Goal: Information Seeking & Learning: Learn about a topic

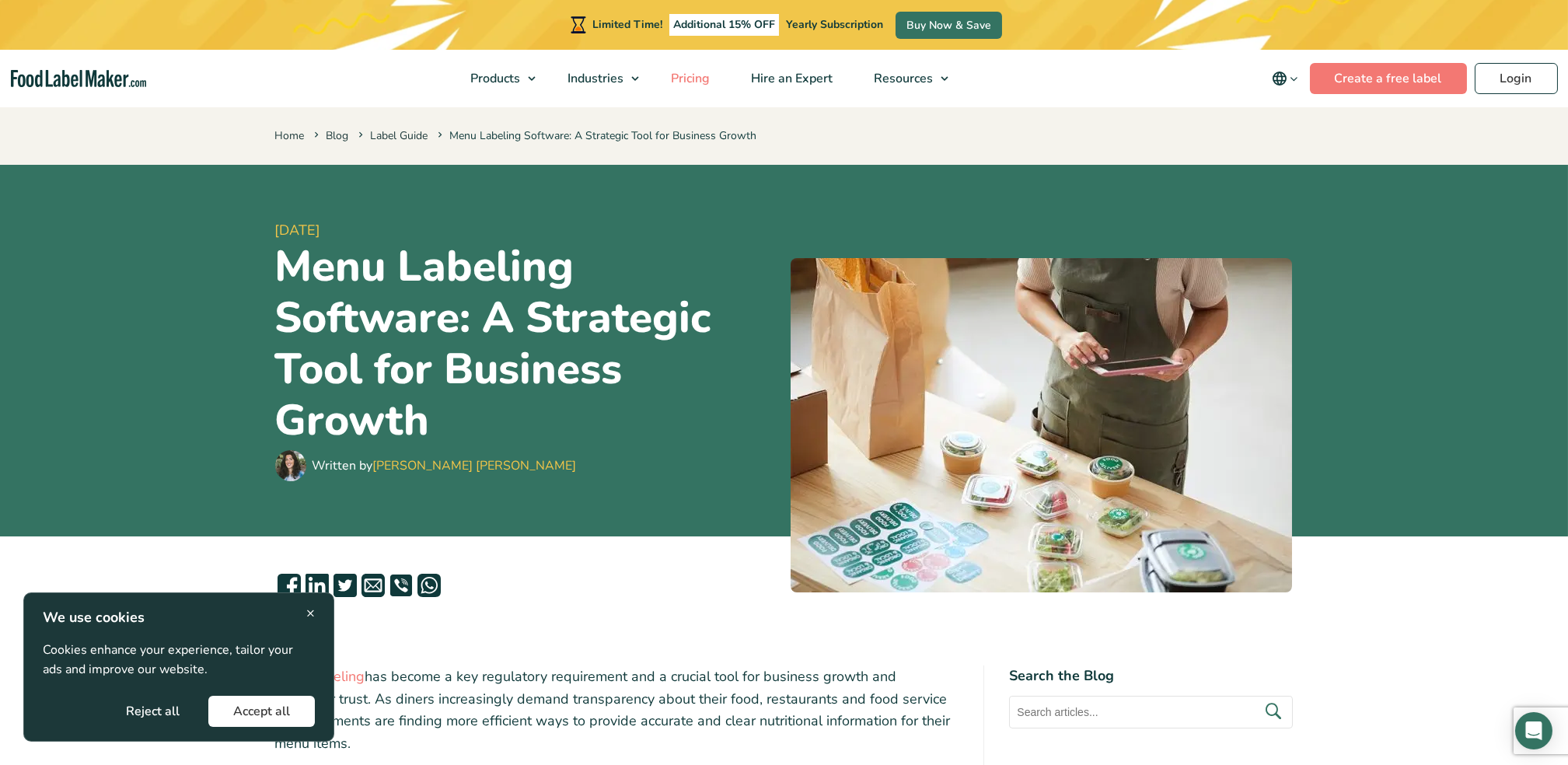
click at [688, 84] on span "Pricing" at bounding box center [689, 79] width 45 height 17
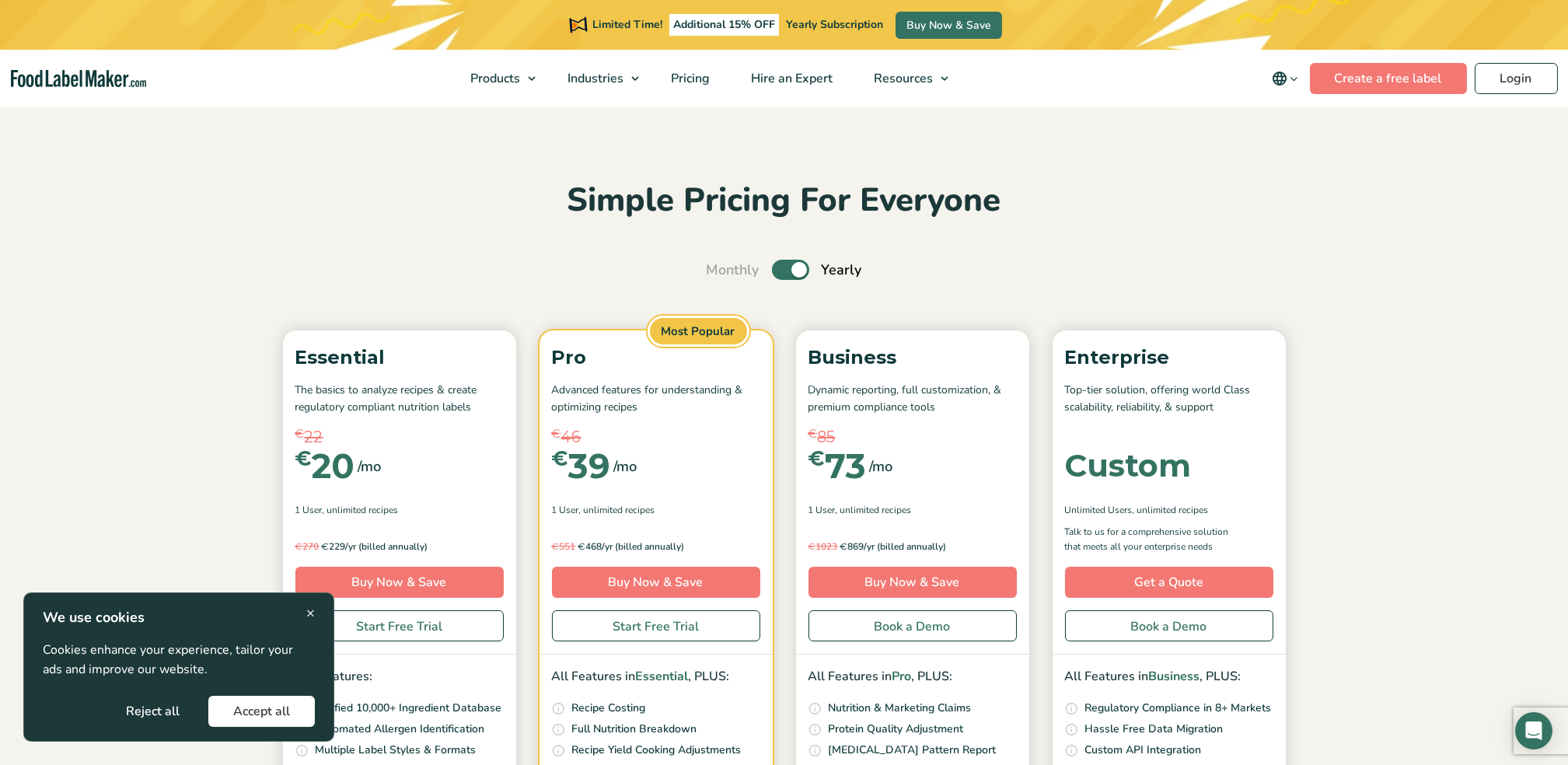
click at [312, 616] on span "×" at bounding box center [311, 613] width 8 height 21
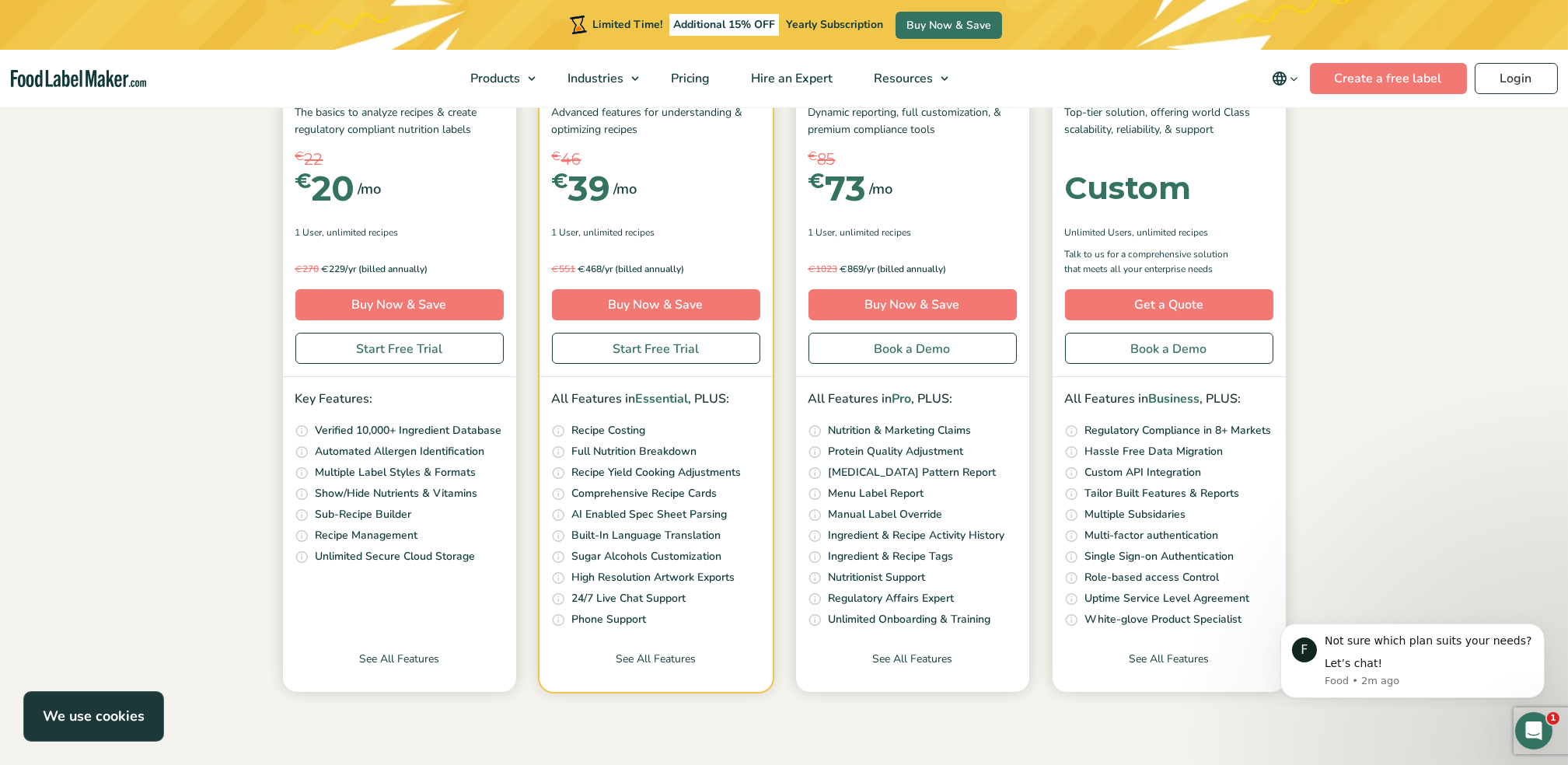
scroll to position [311, 0]
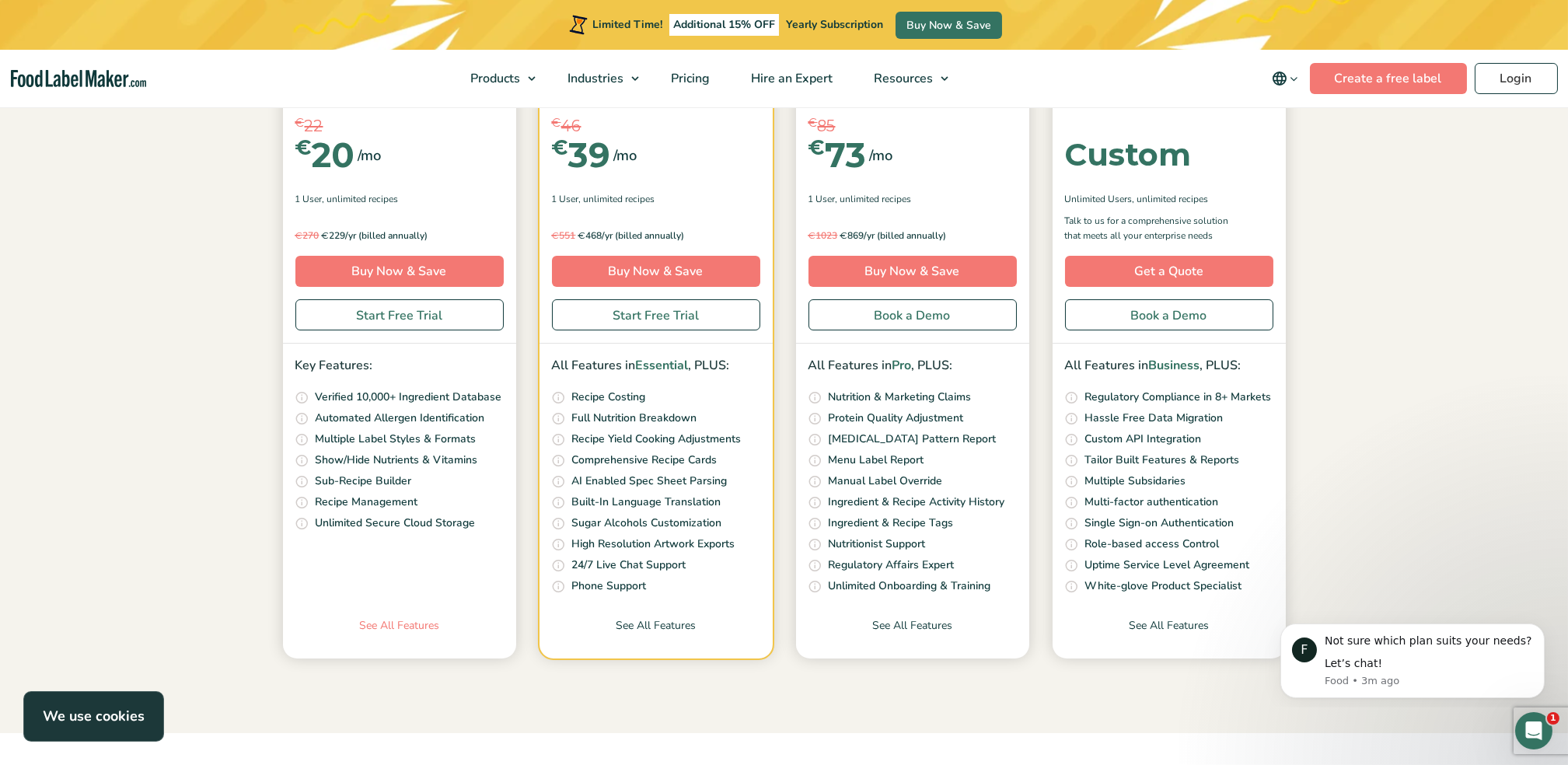
click at [396, 626] on link "See All Features" at bounding box center [399, 637] width 233 height 41
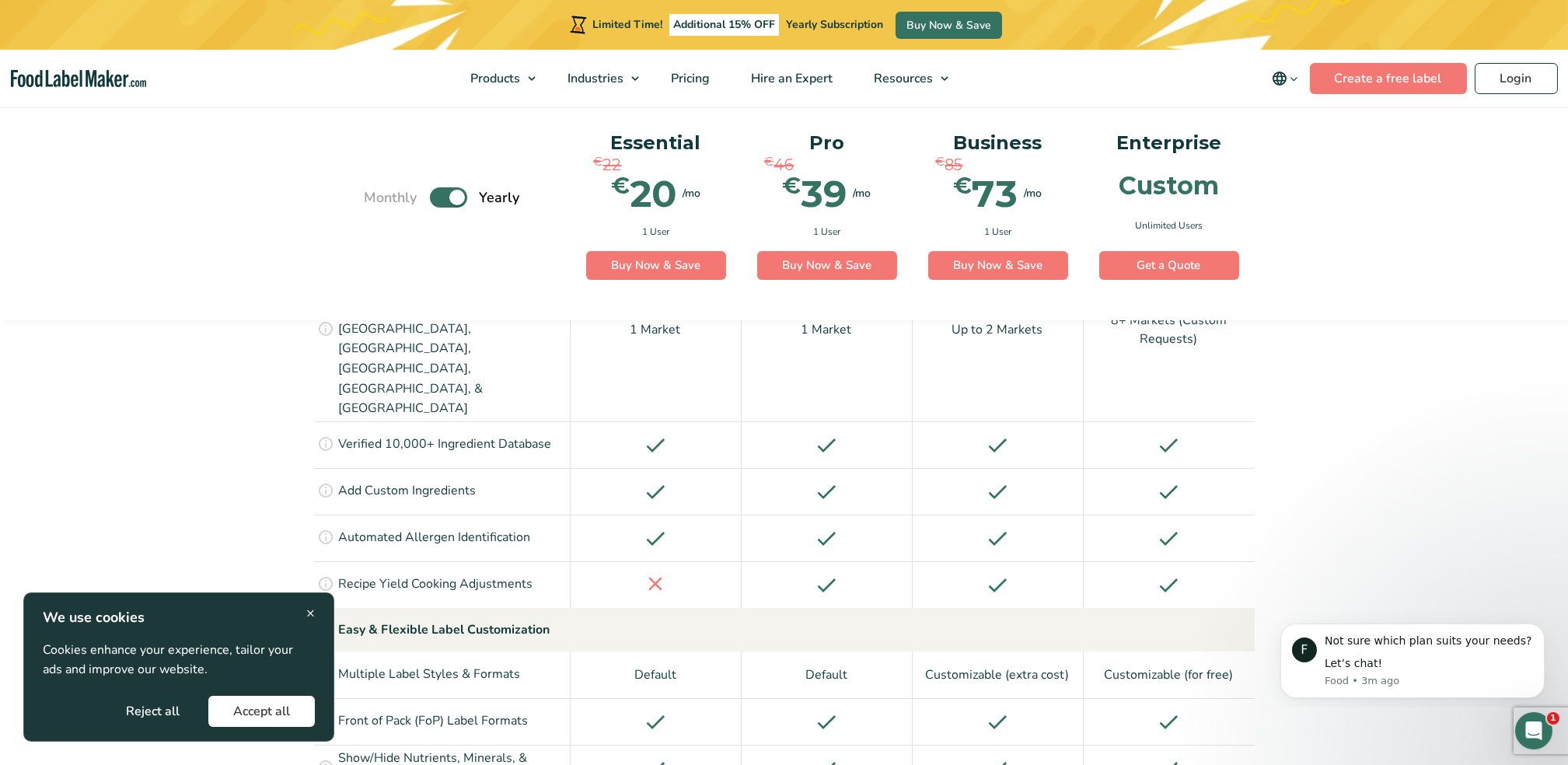
scroll to position [1244, 0]
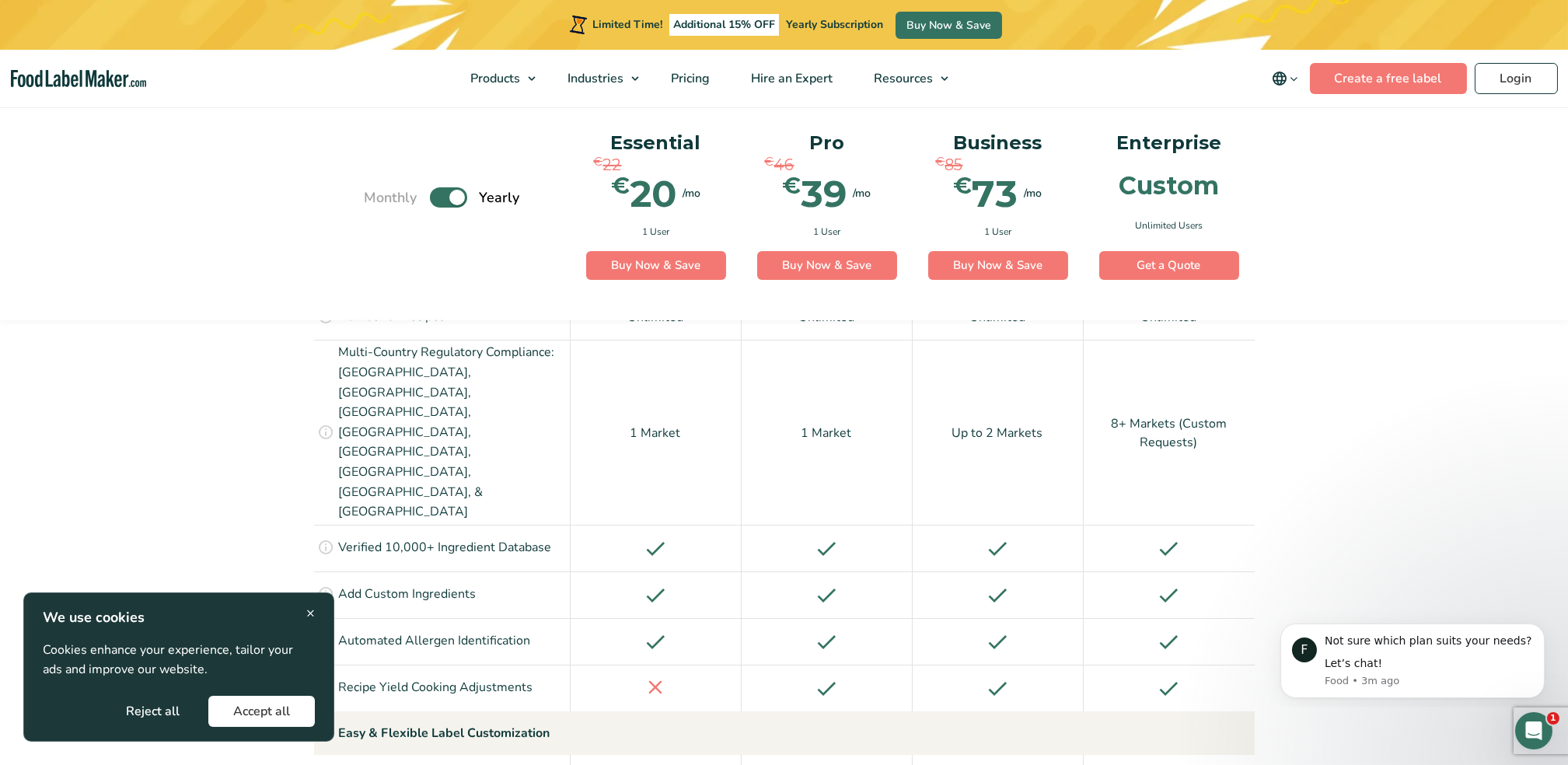
click at [312, 612] on span "×" at bounding box center [311, 613] width 8 height 21
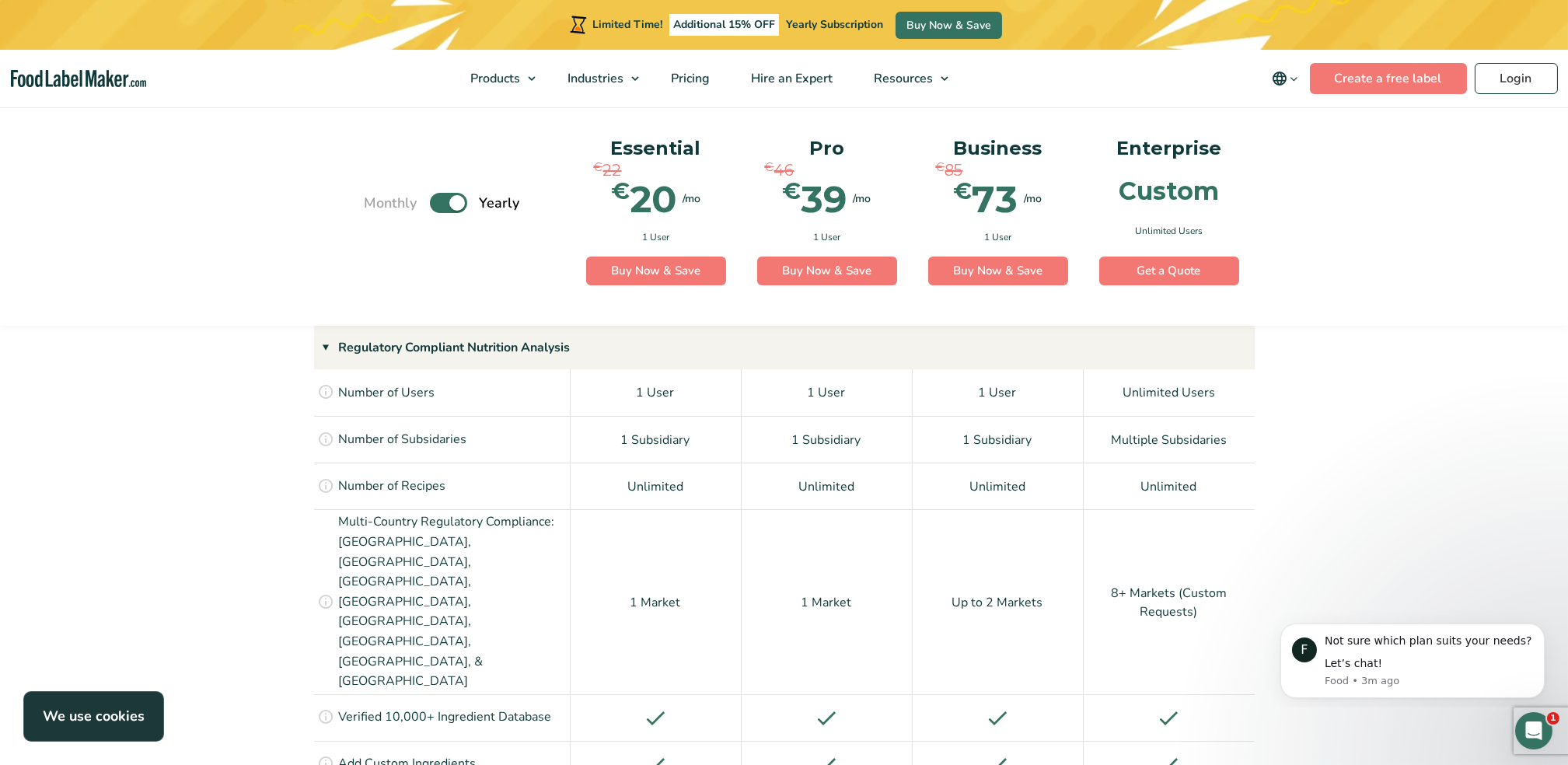
scroll to position [1036, 0]
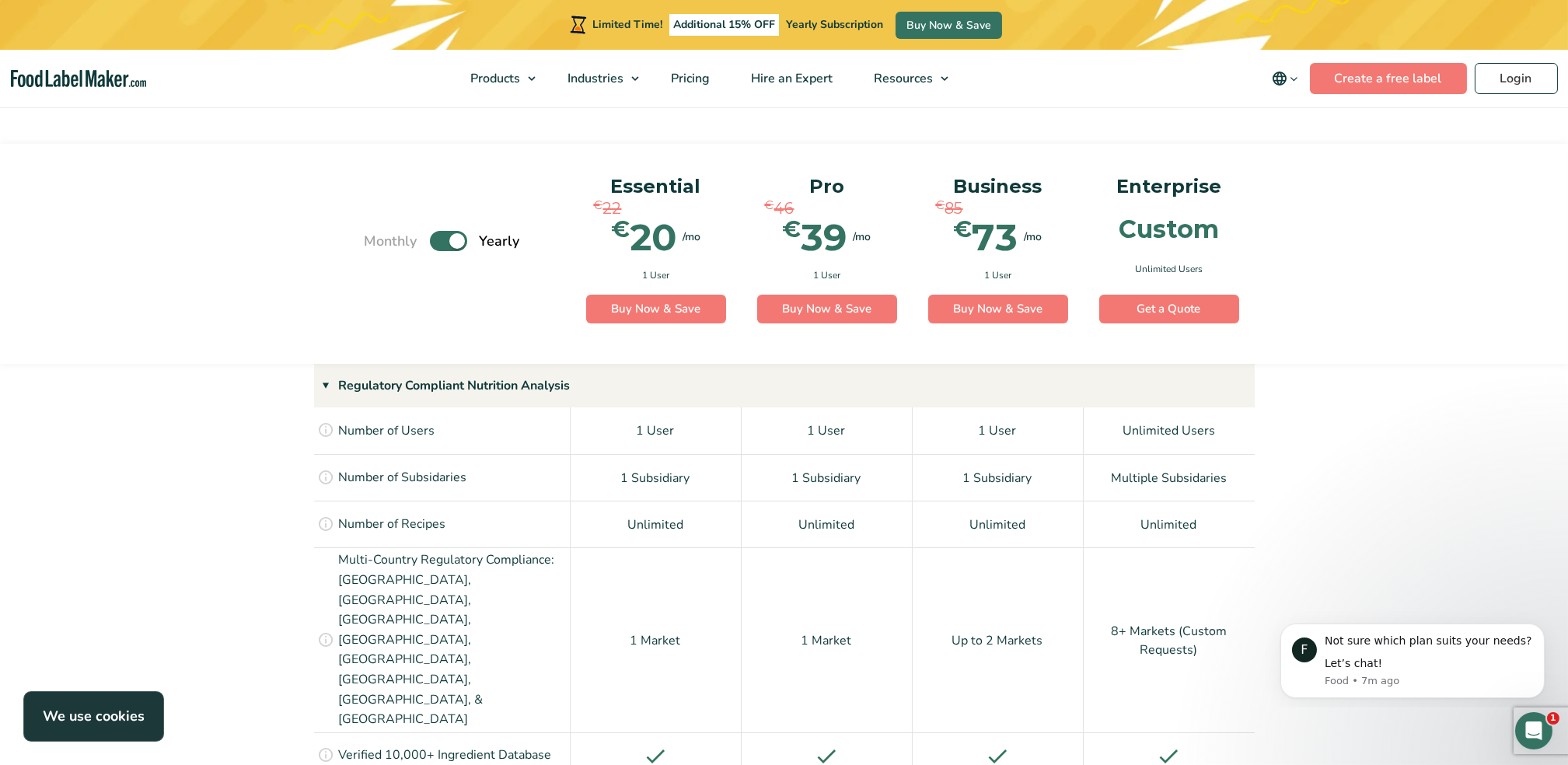
click at [432, 238] on label "Toggle" at bounding box center [448, 241] width 38 height 20
click at [378, 238] on input "Toggle" at bounding box center [372, 241] width 10 height 10
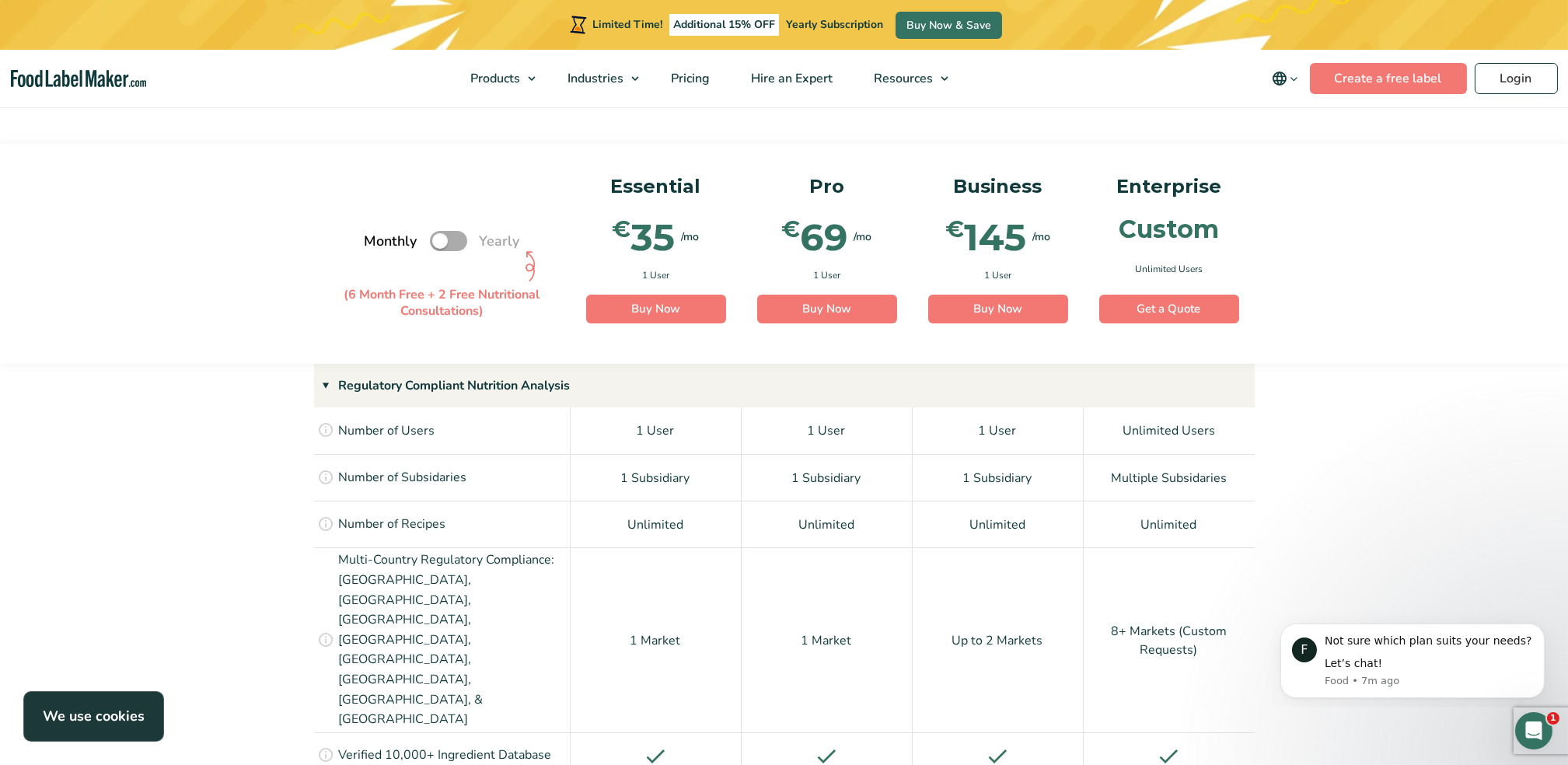
click at [458, 246] on label "Toggle" at bounding box center [448, 241] width 38 height 20
click at [378, 246] on input "Toggle" at bounding box center [372, 241] width 10 height 10
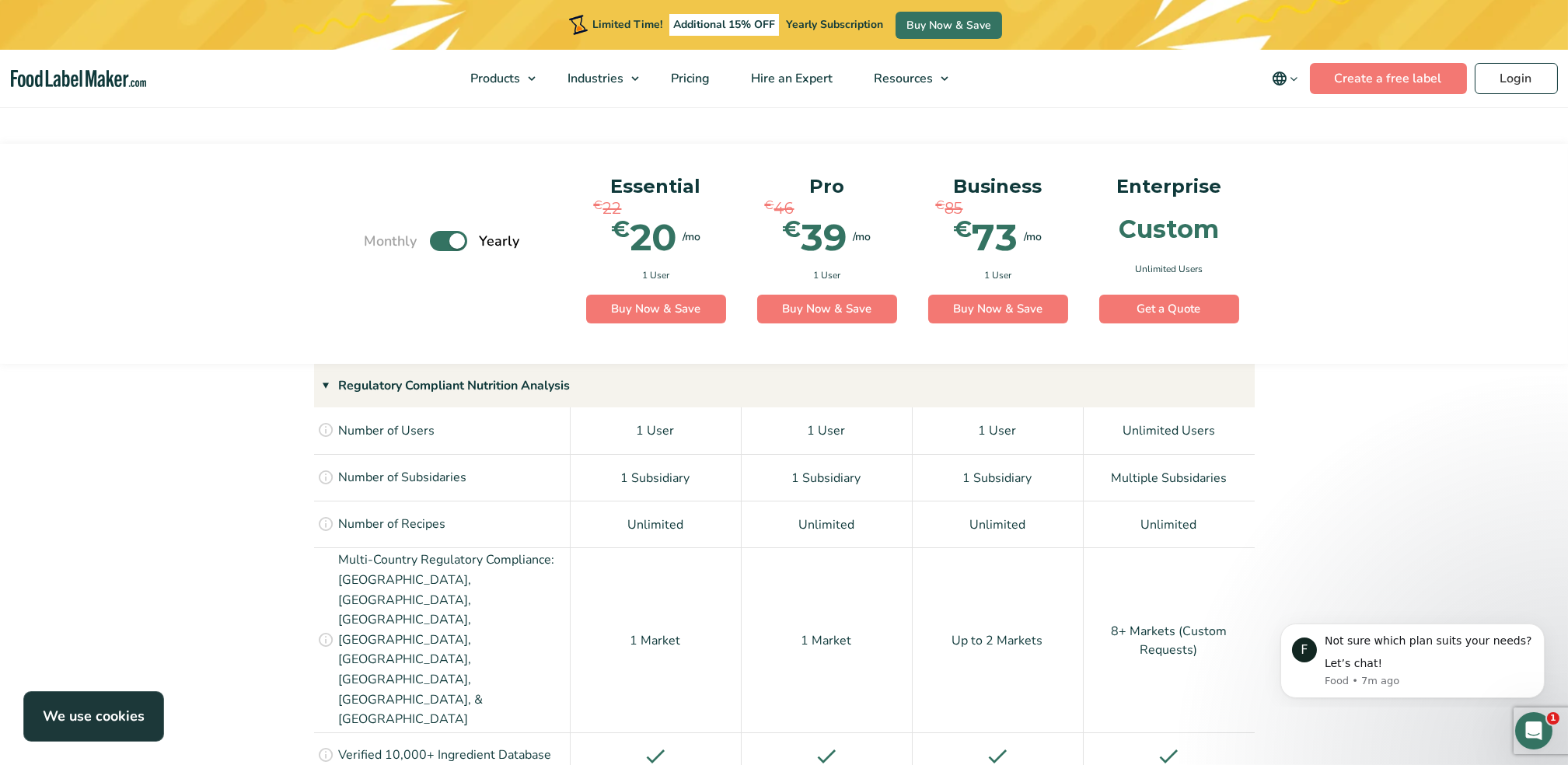
click at [432, 247] on label "Toggle" at bounding box center [448, 241] width 38 height 20
click at [378, 246] on input "Toggle" at bounding box center [372, 241] width 10 height 10
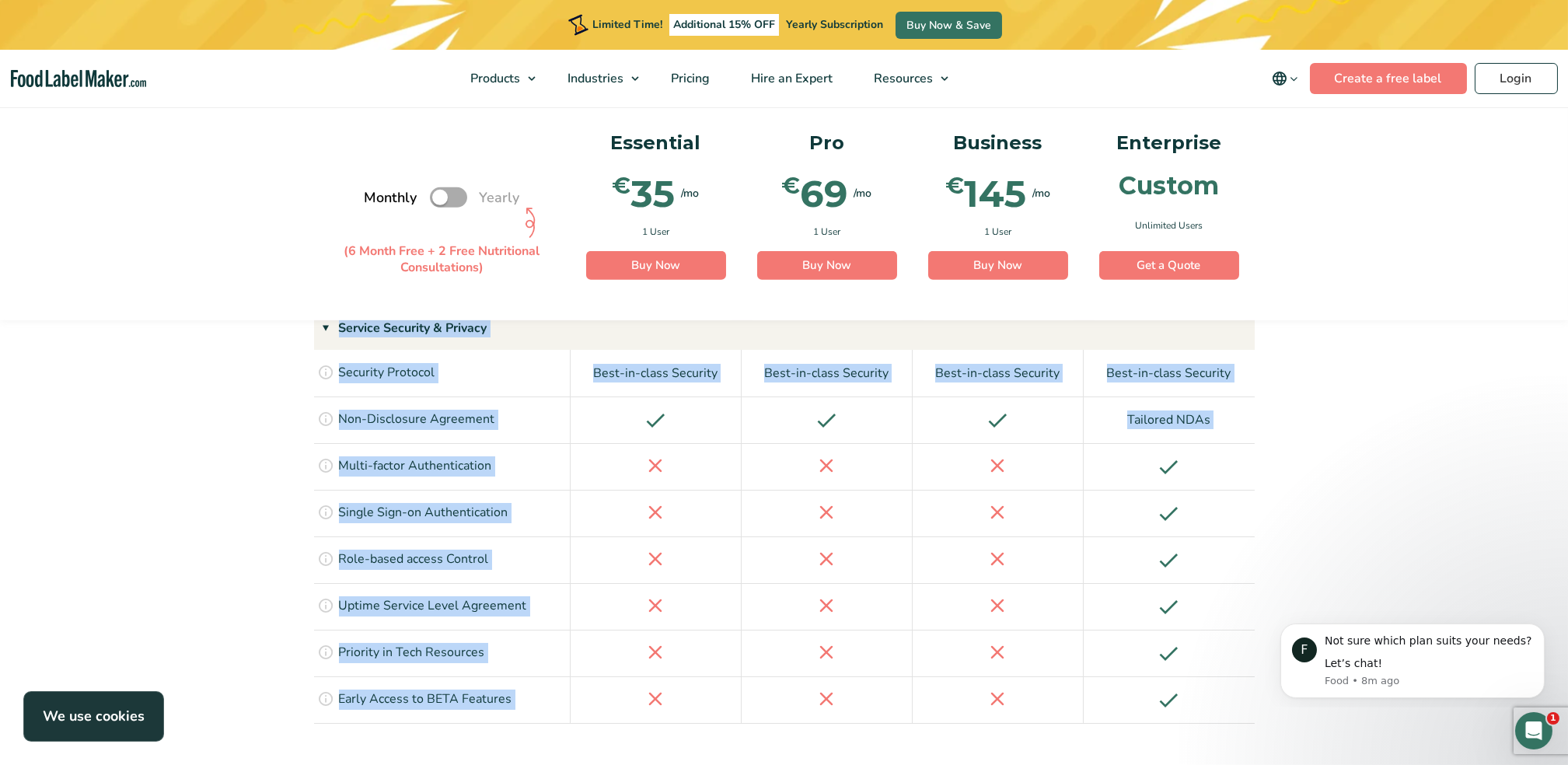
scroll to position [3672, 0]
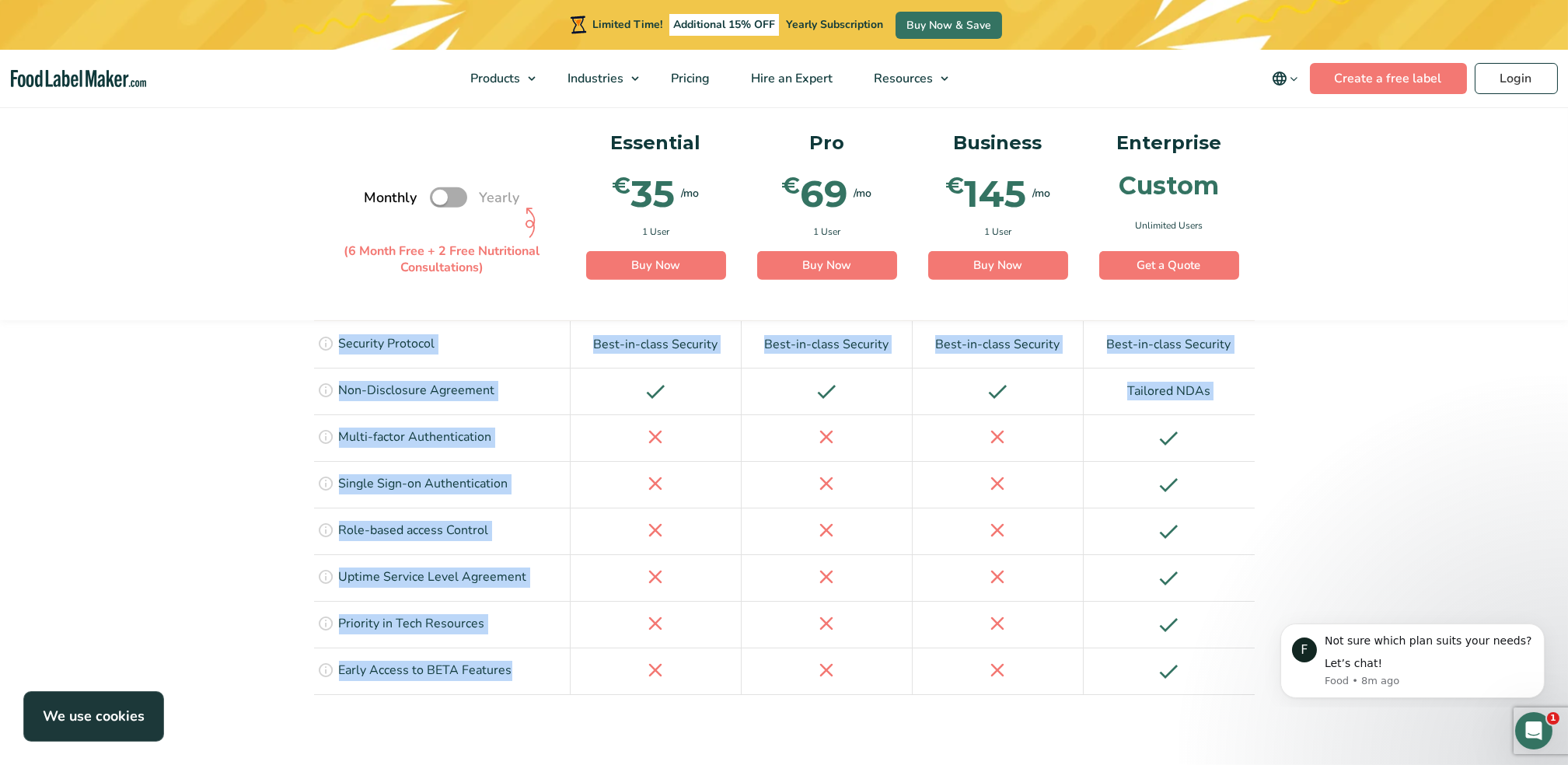
drag, startPoint x: 326, startPoint y: 377, endPoint x: 1188, endPoint y: 609, distance: 892.7
copy div "Regulatory Compliant Nutrition Analysis Access to as many users as your busines…"
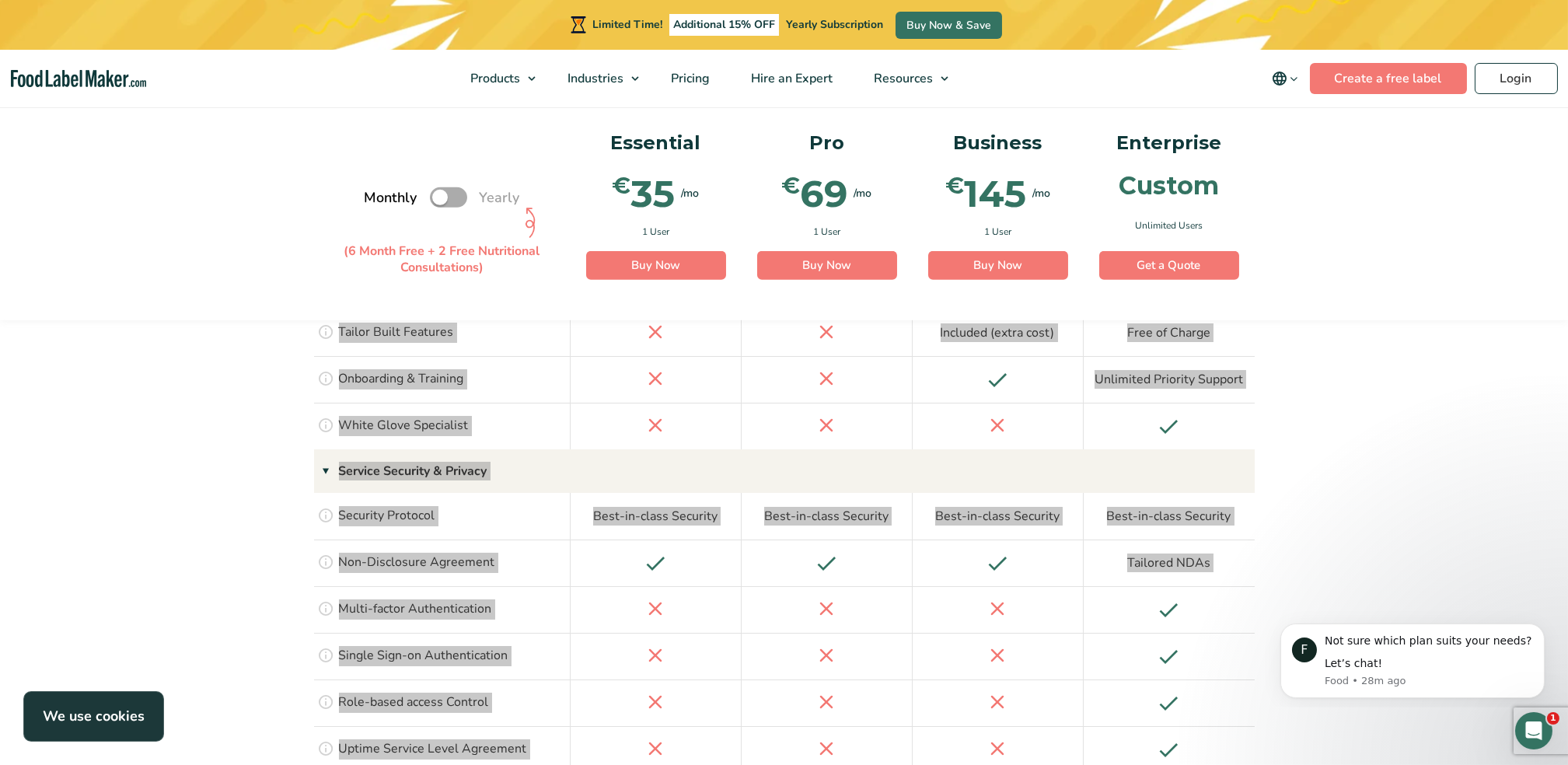
scroll to position [3464, 0]
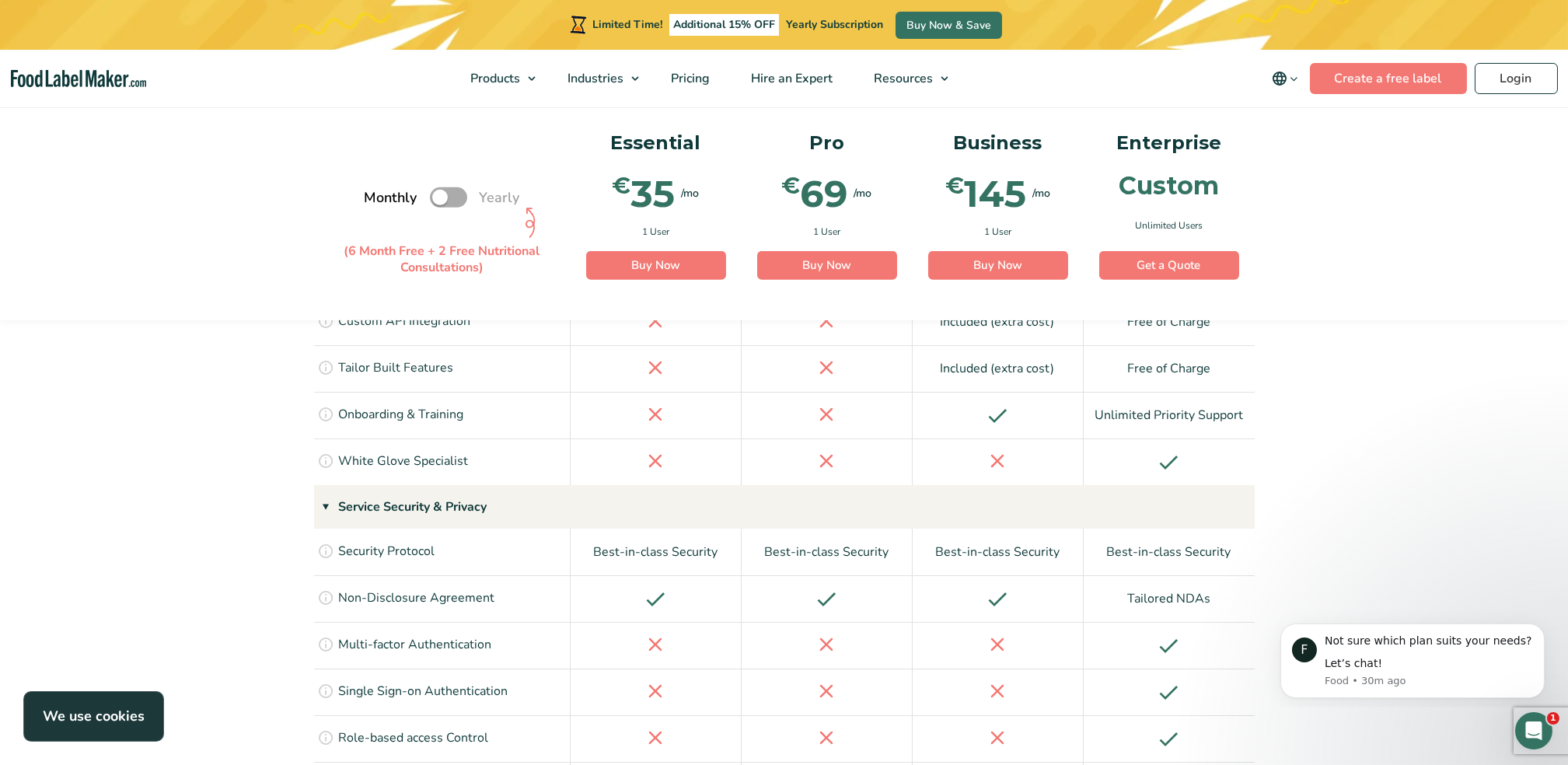
click at [456, 201] on label "Toggle" at bounding box center [448, 197] width 38 height 20
click at [378, 201] on input "Toggle" at bounding box center [372, 197] width 10 height 10
checkbox input "true"
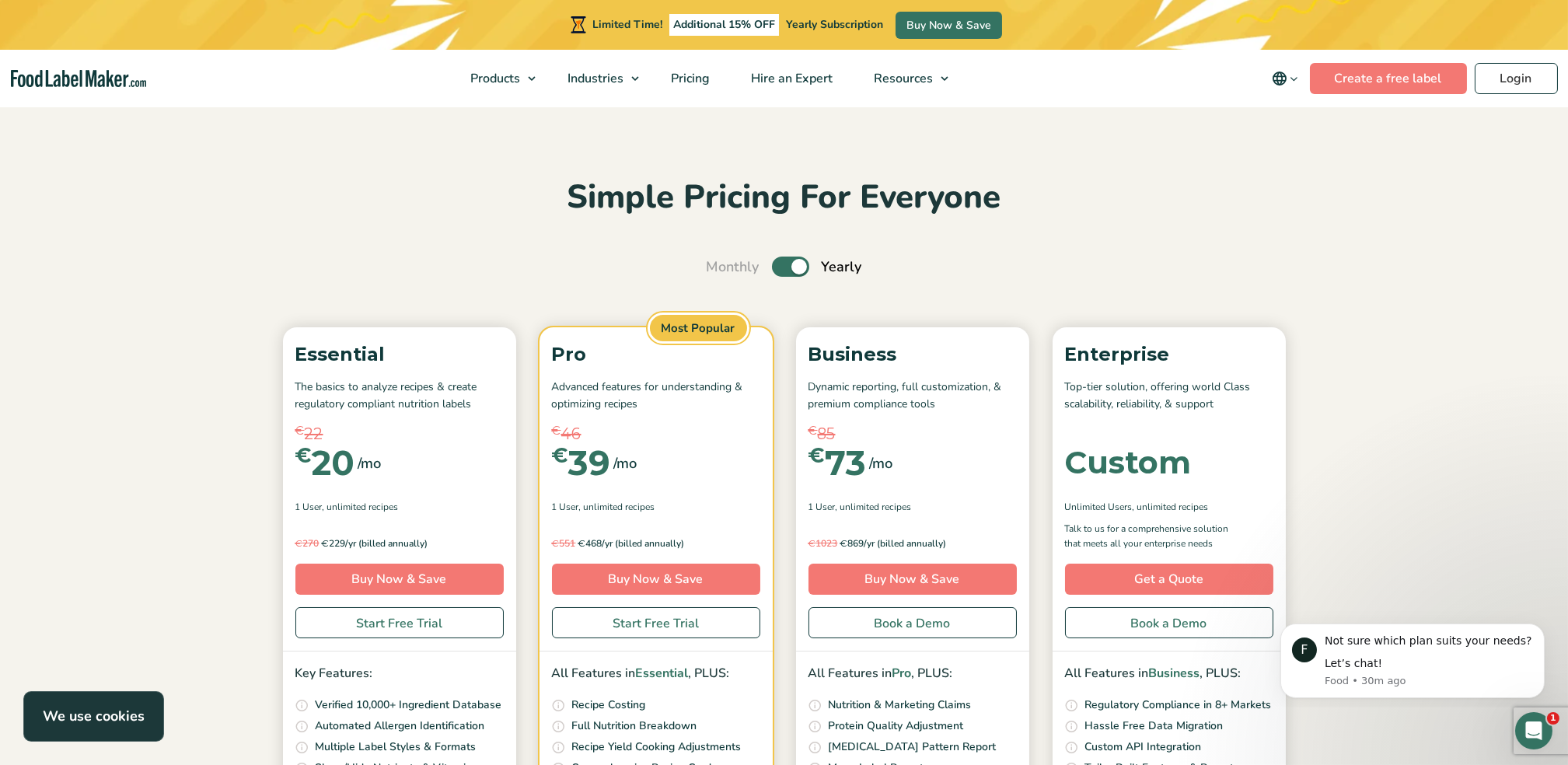
scroll to position [0, 0]
